Goal: Information Seeking & Learning: Learn about a topic

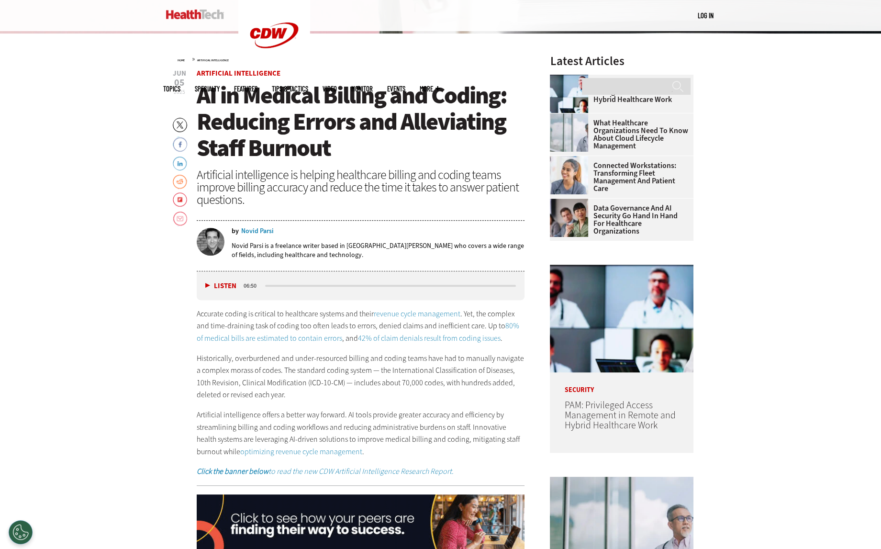
click at [394, 178] on div "Artificial intelligence is helping healthcare billing and coding teams improve …" at bounding box center [361, 186] width 328 height 37
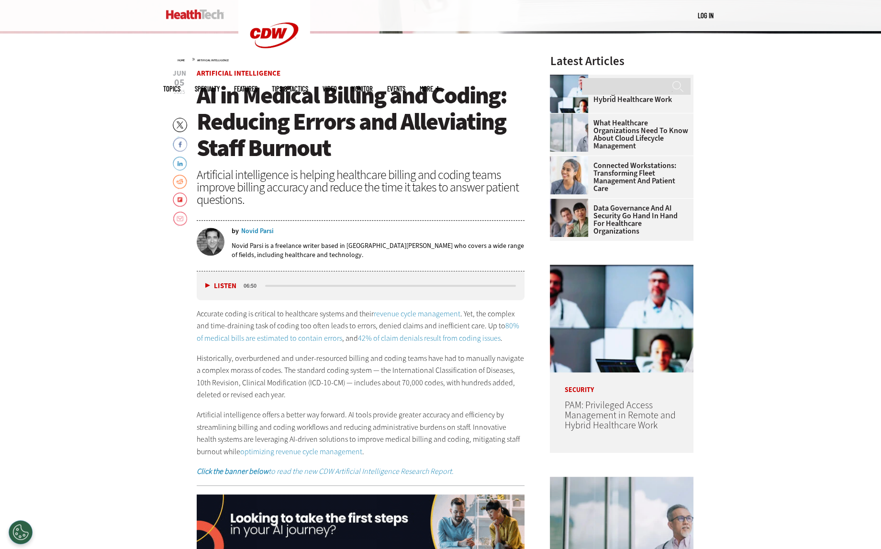
click at [389, 180] on div "Artificial intelligence is helping healthcare billing and coding teams improve …" at bounding box center [361, 186] width 328 height 37
click at [398, 174] on div "Artificial intelligence is helping healthcare billing and coding teams improve …" at bounding box center [361, 186] width 328 height 37
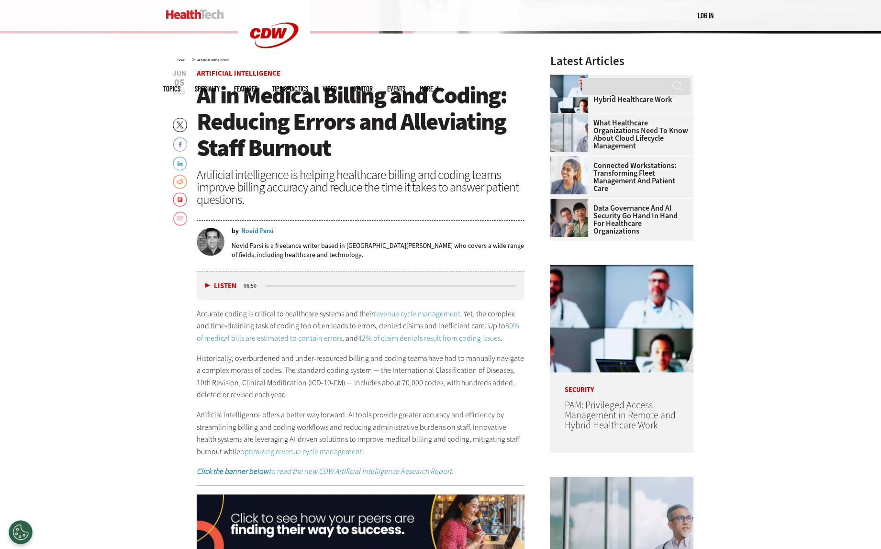
click at [398, 176] on div "Artificial intelligence is helping healthcare billing and coding teams improve …" at bounding box center [361, 186] width 328 height 37
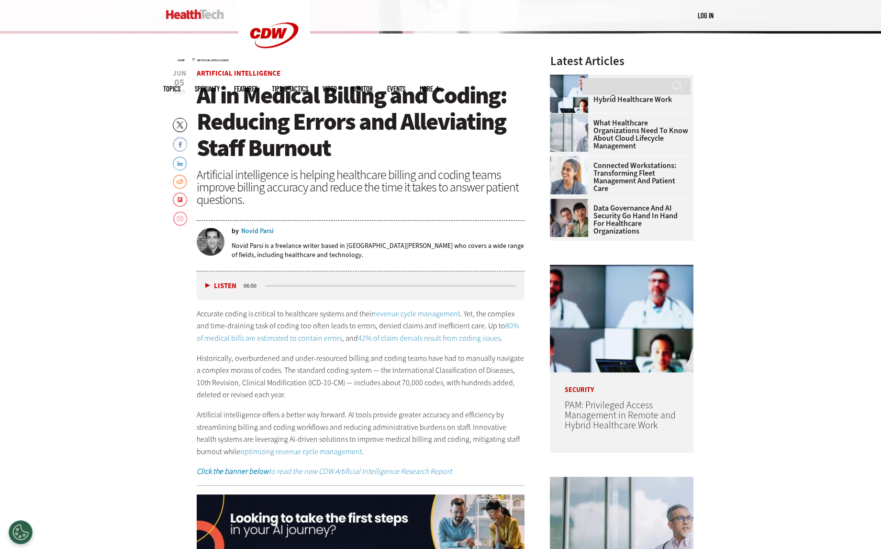
click at [398, 179] on div "Artificial intelligence is helping healthcare billing and coding teams improve …" at bounding box center [361, 186] width 328 height 37
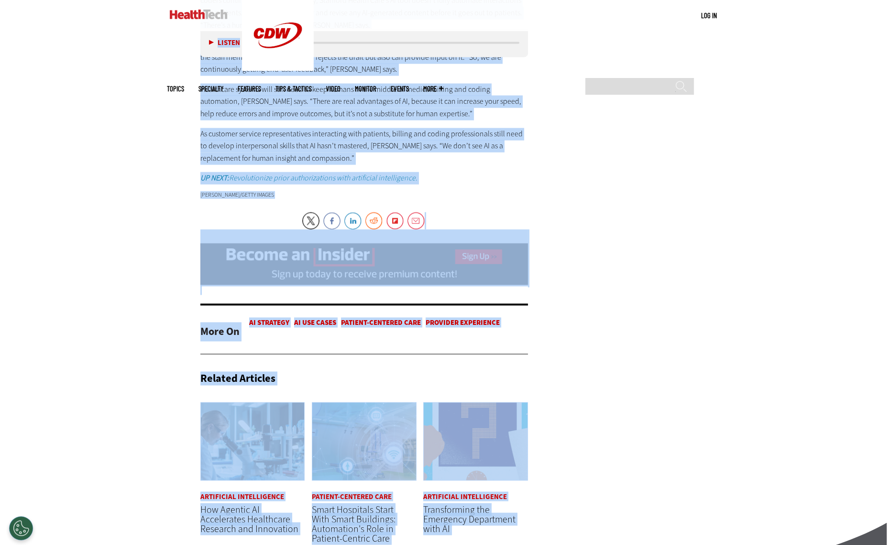
scroll to position [2098, 0]
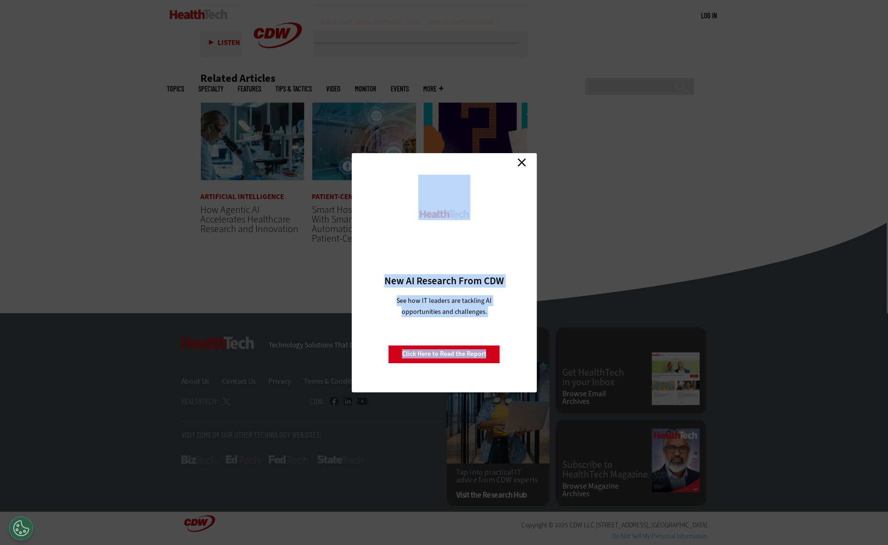
drag, startPoint x: 202, startPoint y: 139, endPoint x: 356, endPoint y: 110, distance: 156.7
click at [428, 162] on link "Close" at bounding box center [522, 162] width 14 height 14
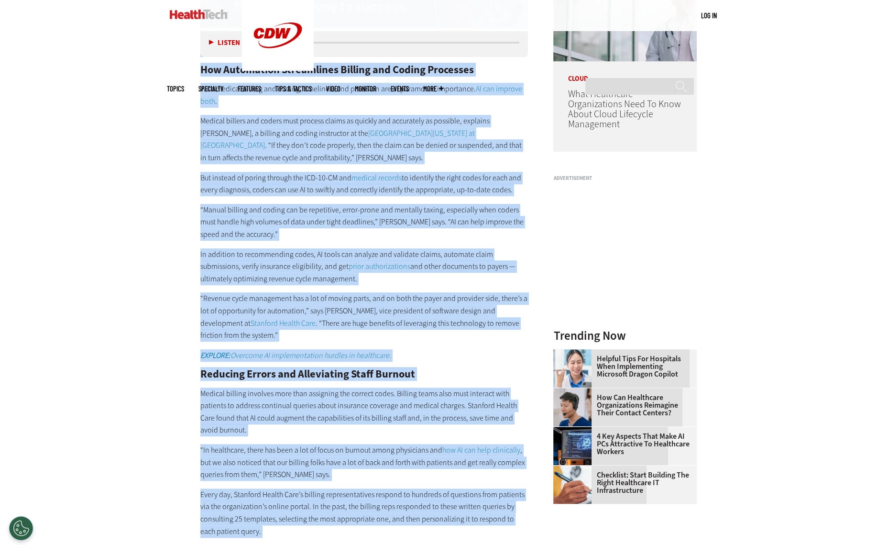
scroll to position [403, 0]
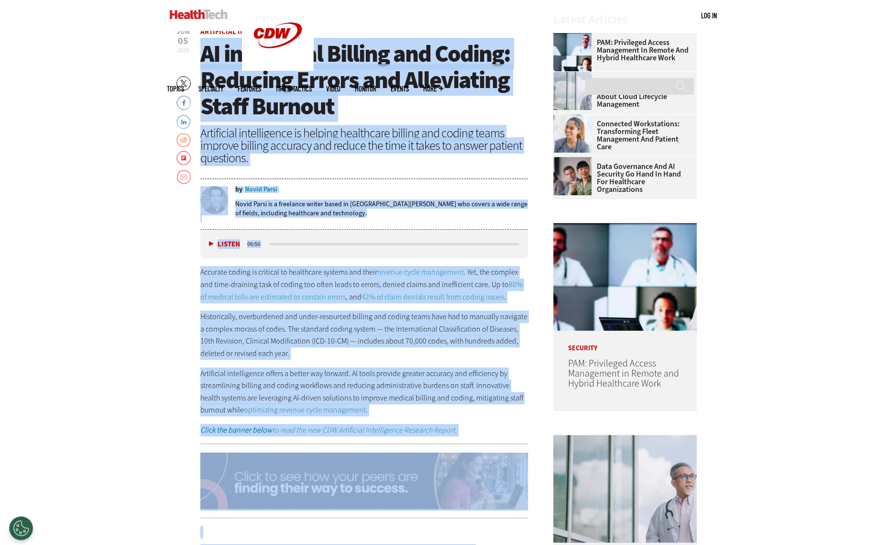
drag, startPoint x: 305, startPoint y: 403, endPoint x: 206, endPoint y: 57, distance: 359.4
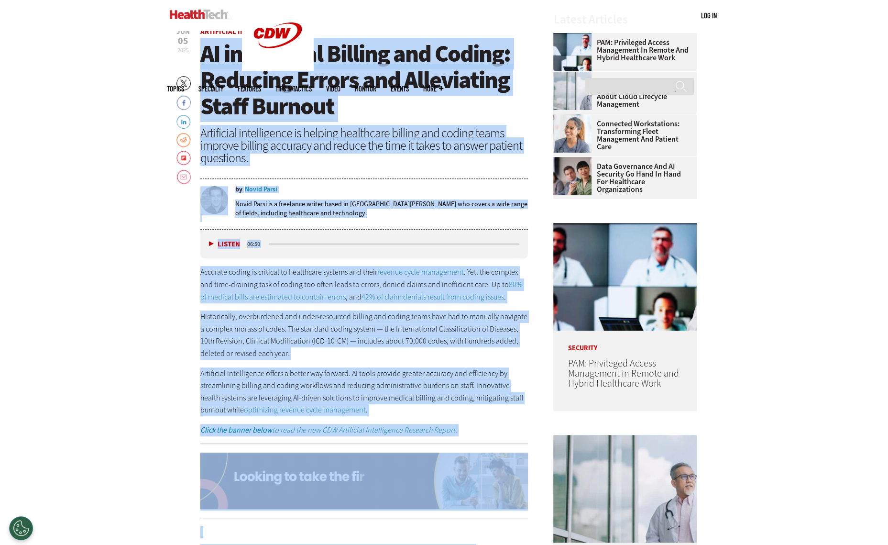
copy article "LO ip Dolorsi Ametcon adi Elitse: Doeiusmo Tempor inc Utlaboreetd Magna Aliquae…"
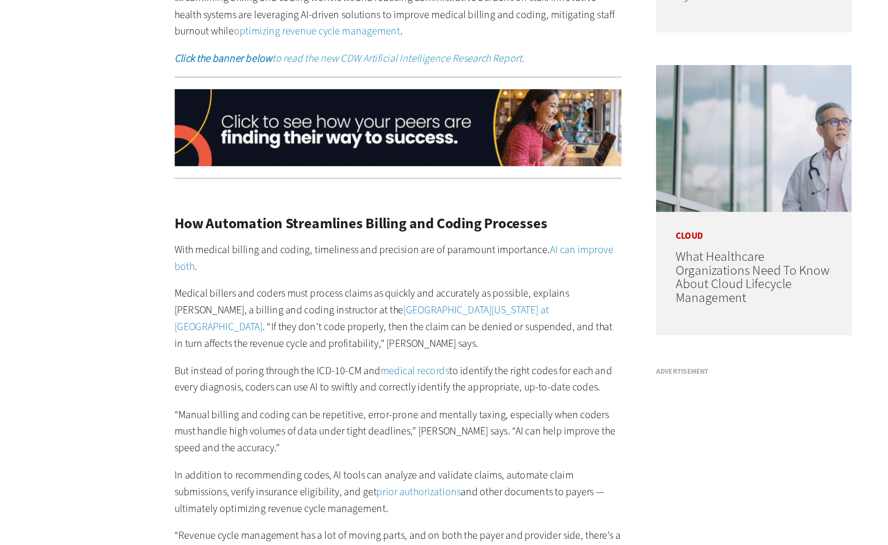
scroll to position [644, 0]
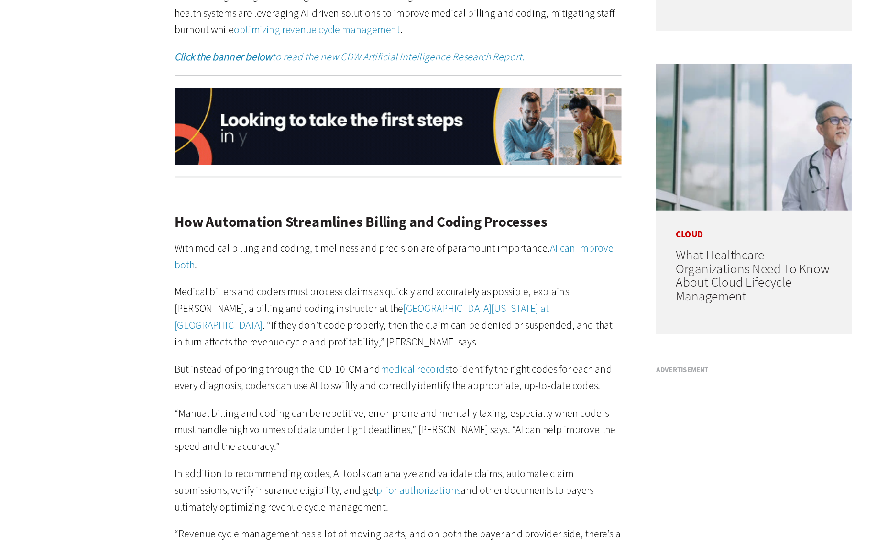
click at [338, 191] on em "Click the banner below to read the new CDW Artificial Intelligence Research Rep…" at bounding box center [328, 189] width 257 height 10
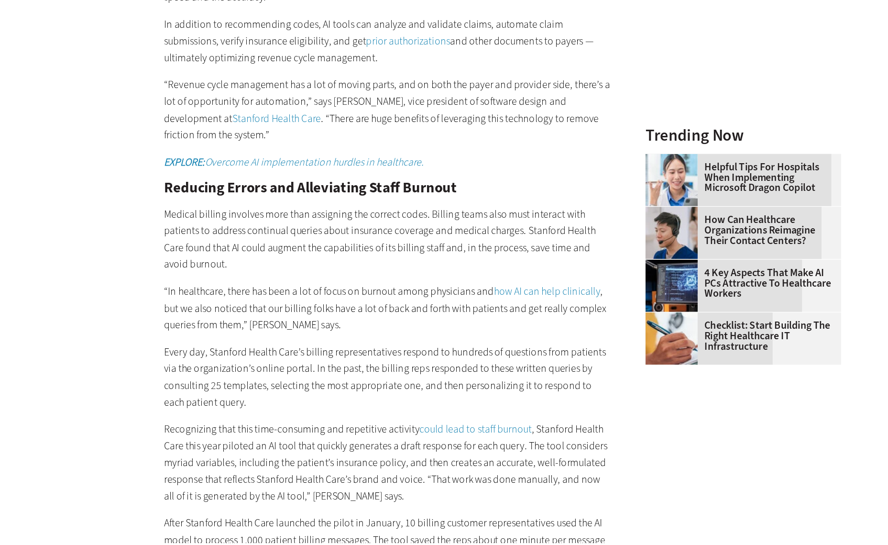
scroll to position [976, 0]
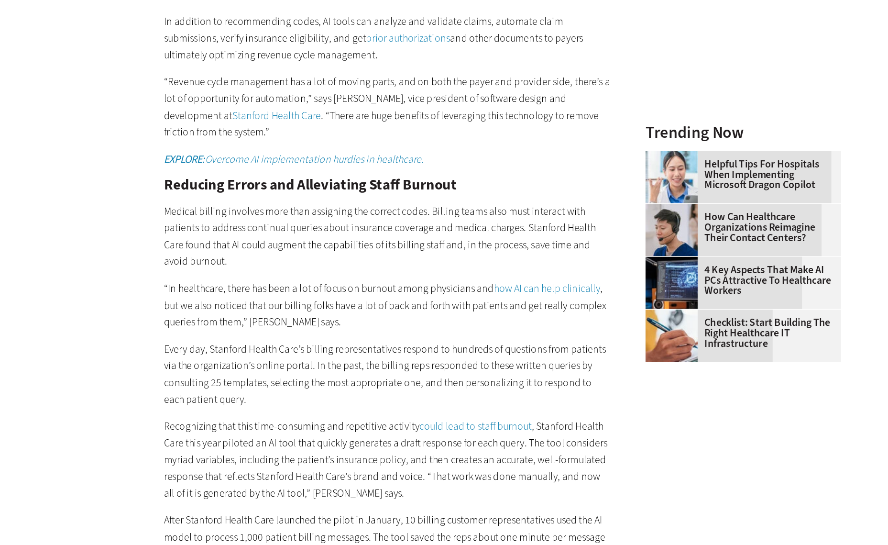
click at [365, 262] on em "EXPLORE: Overcome AI implementation hurdles in healthcare." at bounding box center [295, 264] width 191 height 10
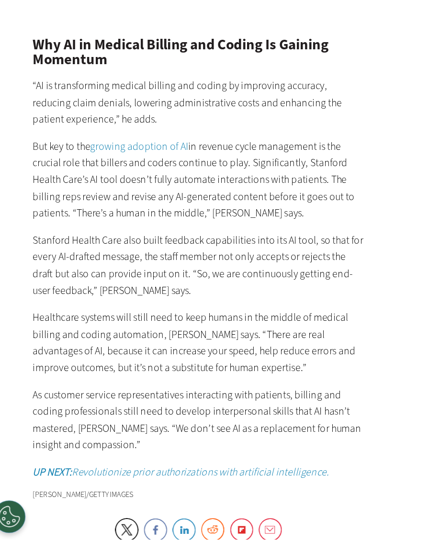
scroll to position [1599, 0]
